Goal: Find specific page/section: Find specific page/section

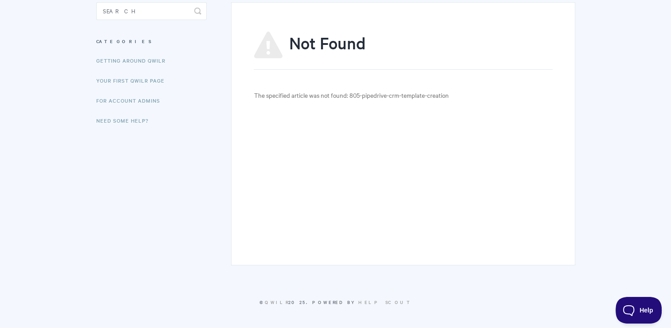
scroll to position [42, 0]
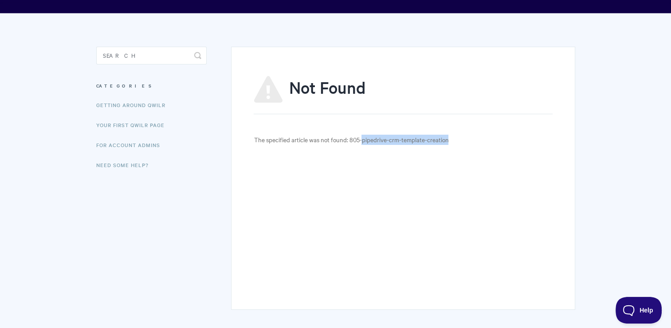
drag, startPoint x: 449, startPoint y: 139, endPoint x: 363, endPoint y: 138, distance: 86.5
click at [363, 138] on p "The specified article was not found: 805-pipedrive-crm-template-creation" at bounding box center [403, 139] width 299 height 10
drag, startPoint x: 363, startPoint y: 138, endPoint x: 374, endPoint y: 148, distance: 14.5
click at [374, 148] on div "Not Found The specified article was not found: 805-pipedrive-crm-template-creat…" at bounding box center [403, 178] width 344 height 263
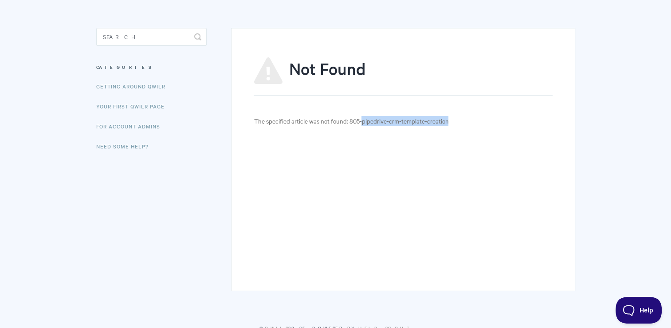
scroll to position [86, 0]
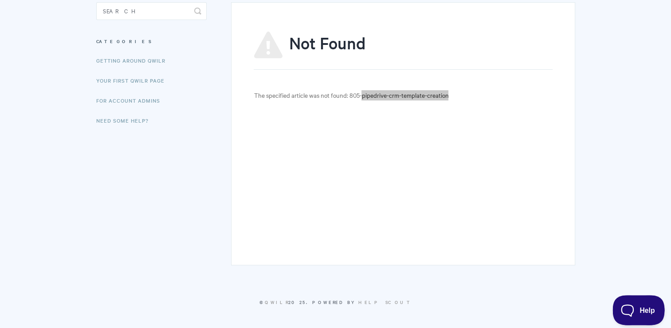
click at [632, 316] on button "Help" at bounding box center [636, 308] width 46 height 27
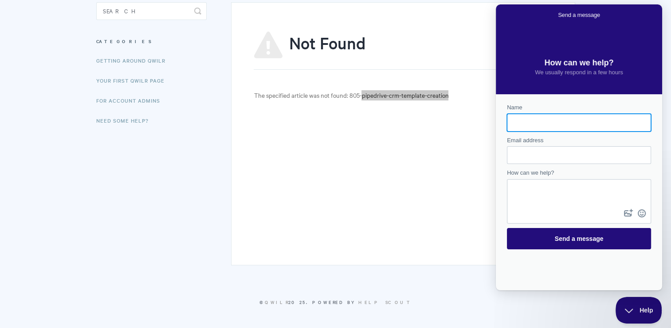
scroll to position [0, 0]
